Goal: Information Seeking & Learning: Check status

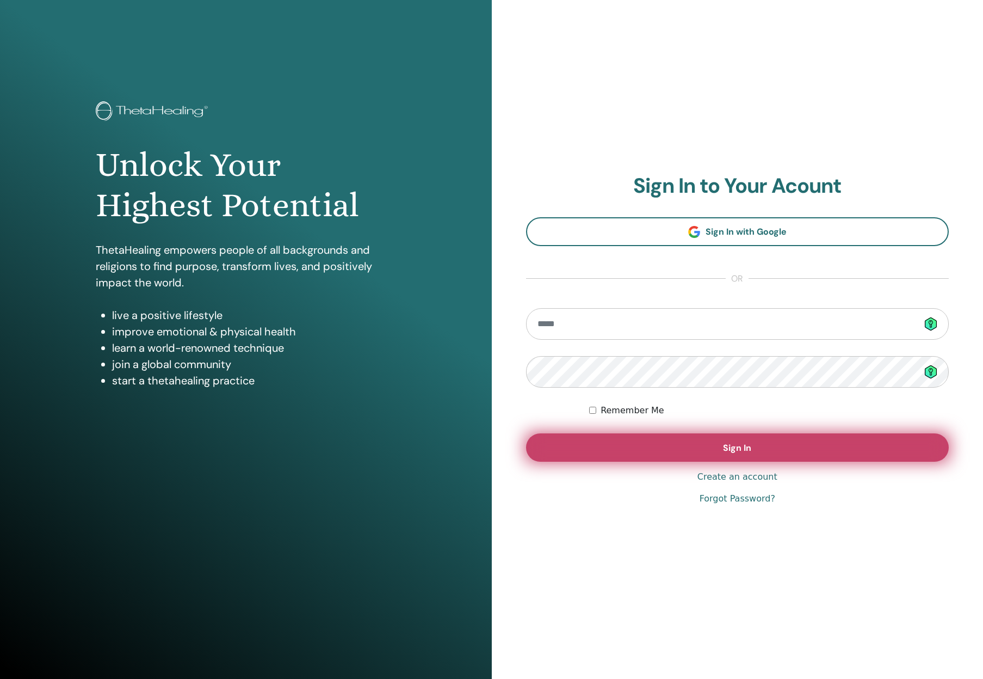
type input "**********"
click at [688, 439] on button "Sign In" at bounding box center [737, 447] width 423 height 28
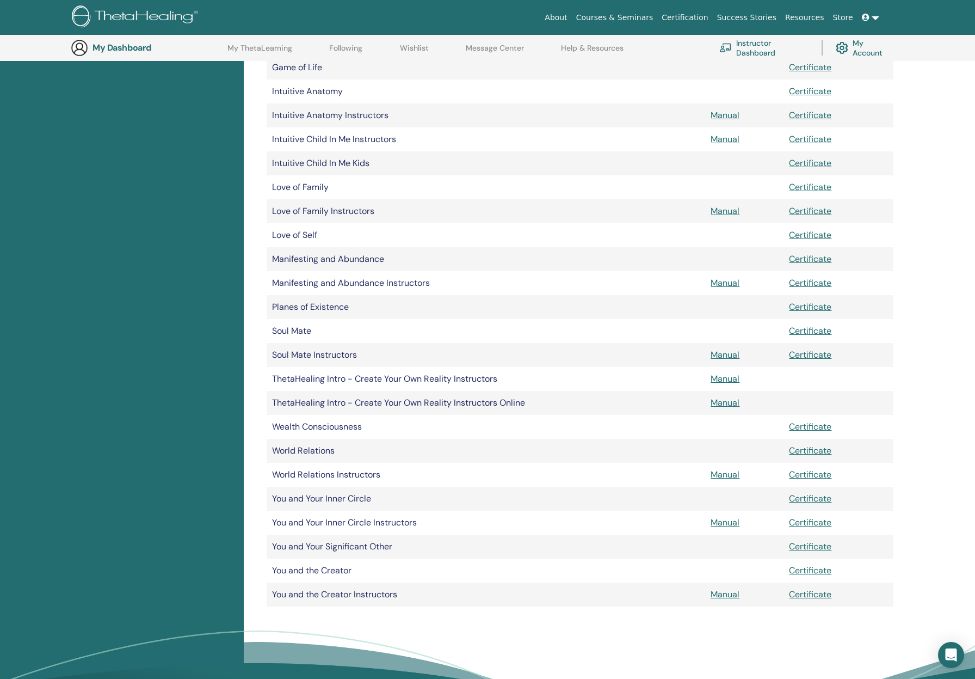
scroll to position [625, 0]
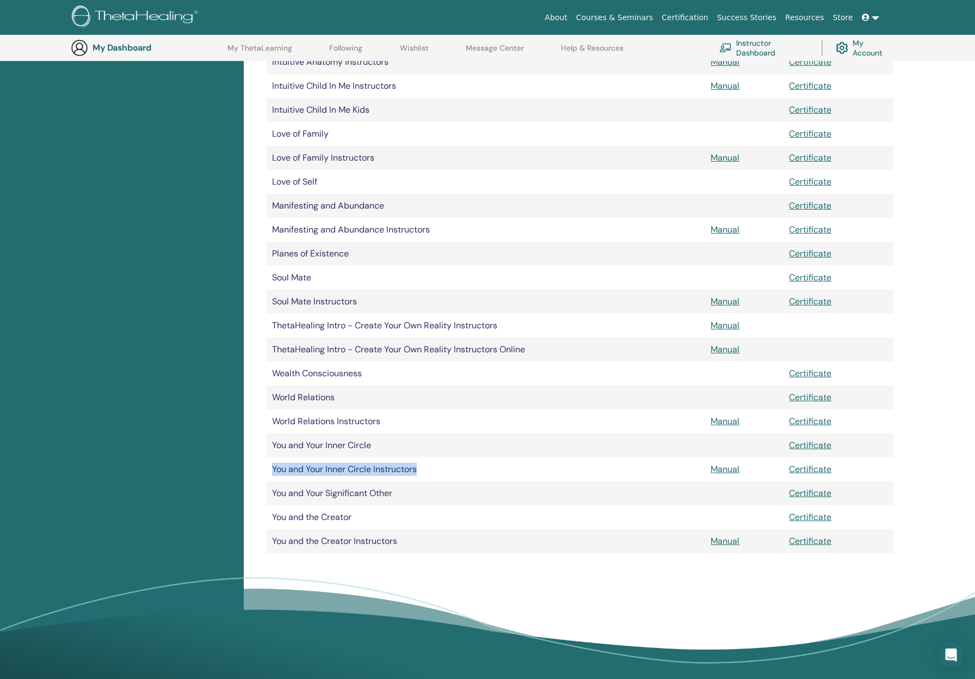
drag, startPoint x: 436, startPoint y: 468, endPoint x: 271, endPoint y: 471, distance: 165.5
click at [271, 471] on td "You and Your Inner Circle Instructors" at bounding box center [486, 469] width 439 height 24
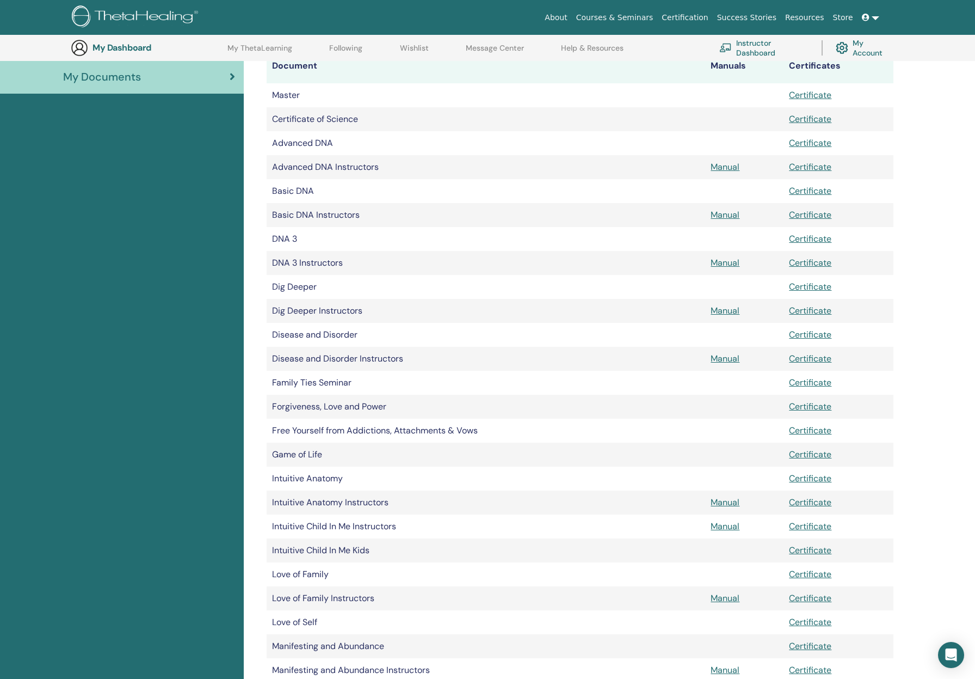
scroll to position [0, 0]
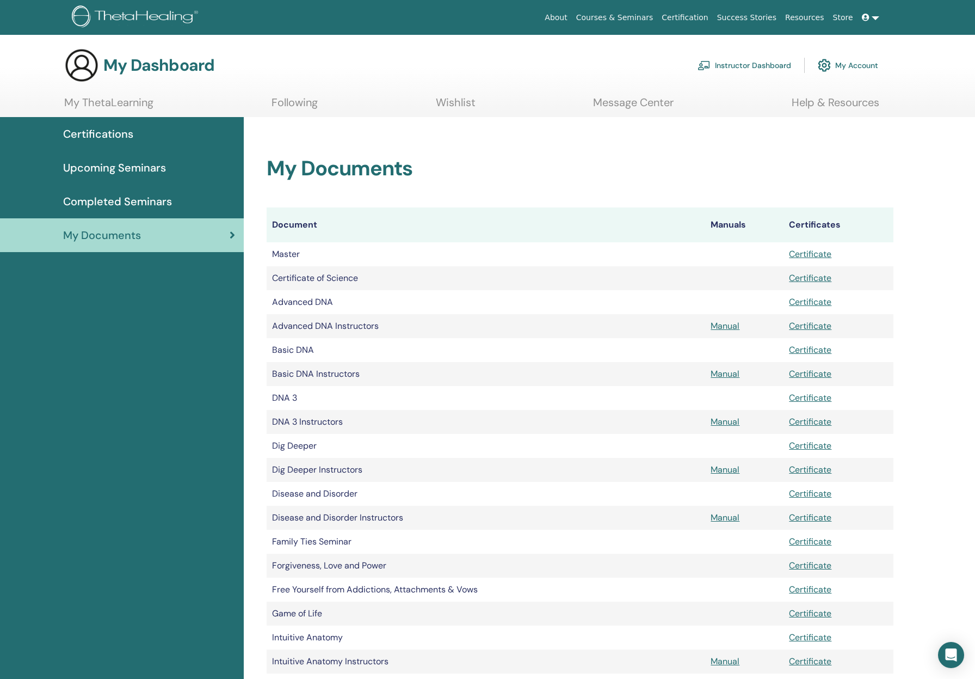
click at [124, 136] on span "Certifications" at bounding box center [98, 134] width 70 height 16
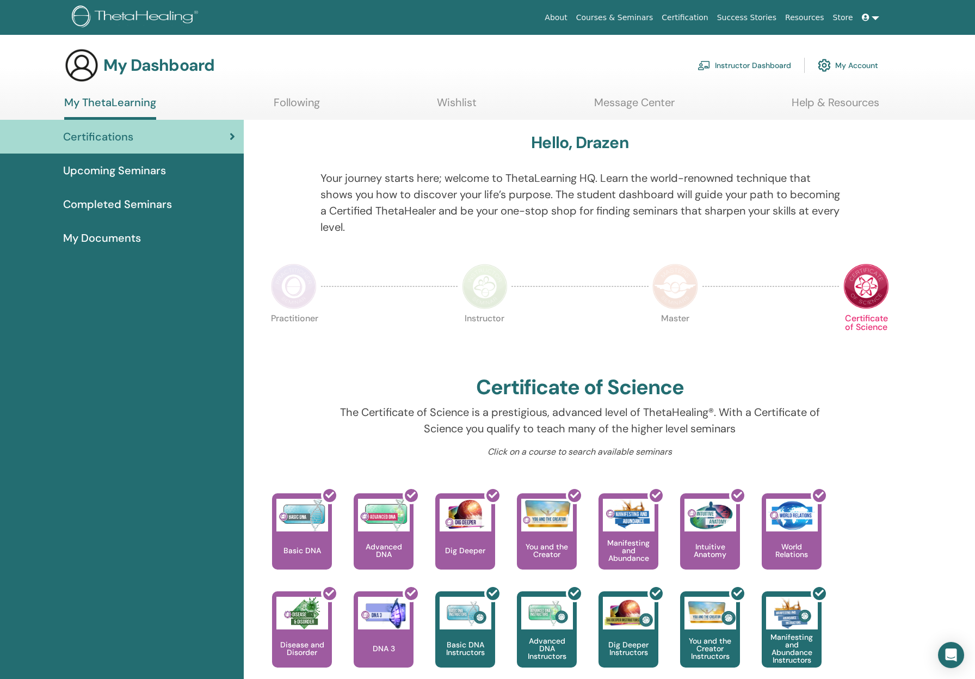
click at [139, 200] on span "Completed Seminars" at bounding box center [117, 204] width 109 height 16
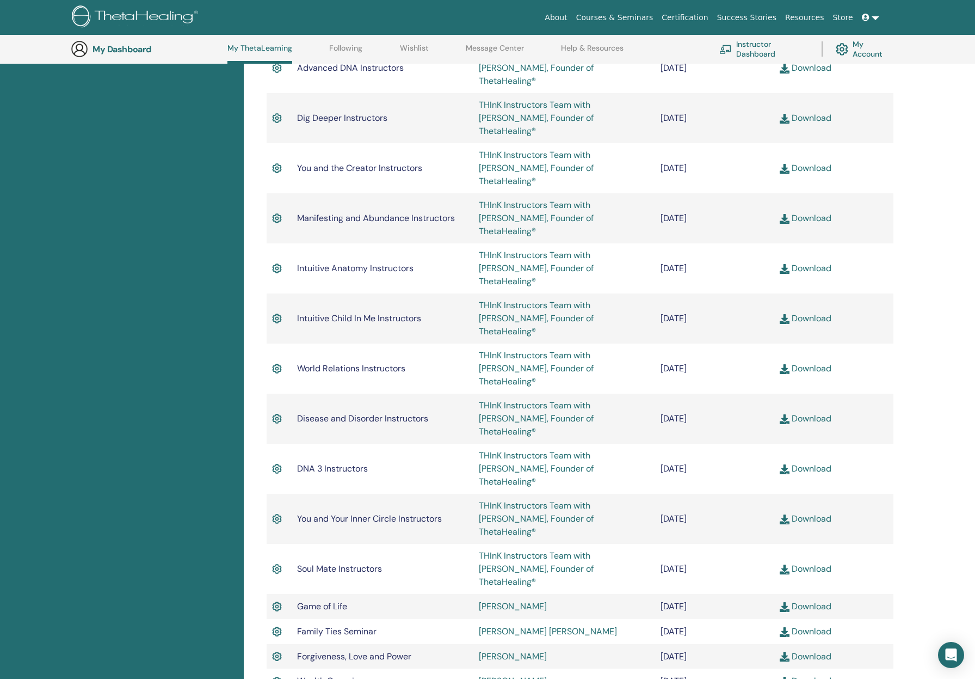
scroll to position [845, 0]
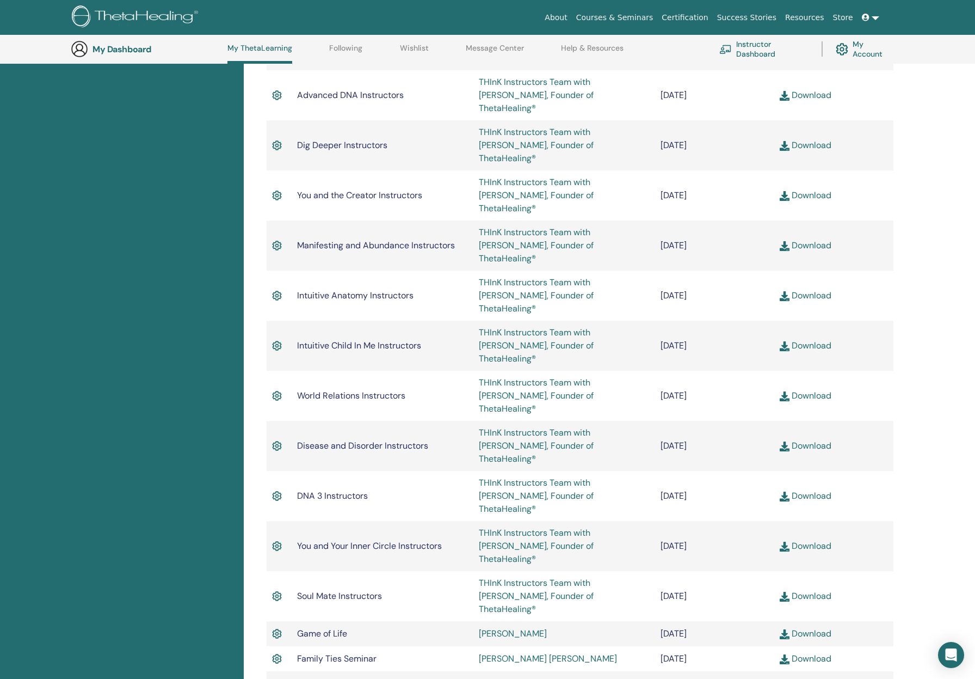
click at [275, 539] on img at bounding box center [277, 546] width 10 height 14
click at [296, 521] on td "You and Your Inner Circle Instructors" at bounding box center [383, 546] width 182 height 50
click at [278, 539] on img at bounding box center [277, 546] width 10 height 14
click at [871, 17] on span at bounding box center [867, 17] width 10 height 9
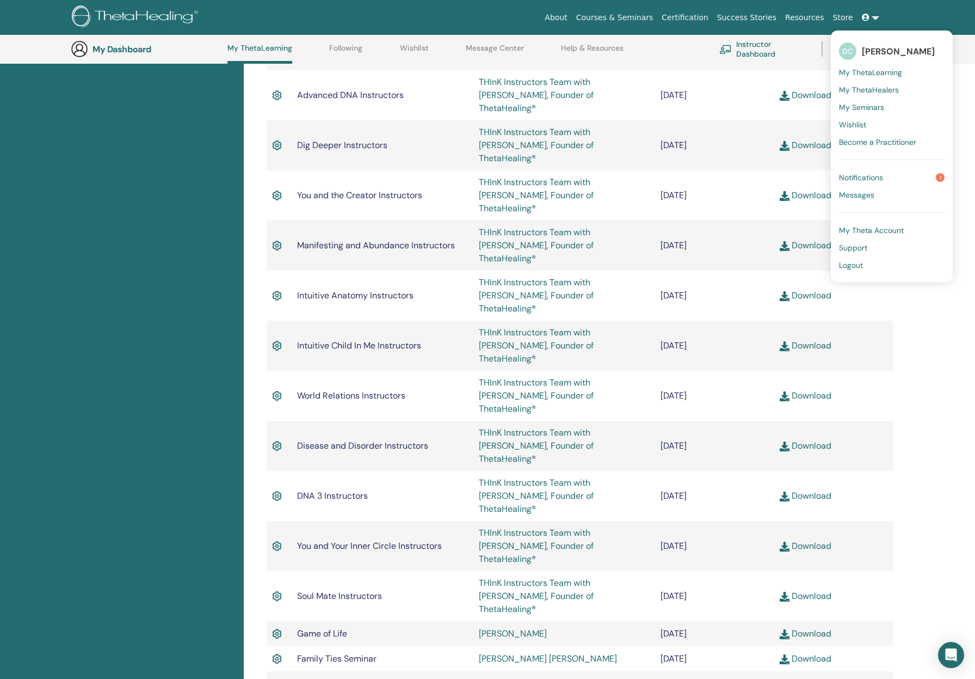
click at [858, 266] on span "Logout" at bounding box center [851, 265] width 24 height 10
